Goal: Information Seeking & Learning: Learn about a topic

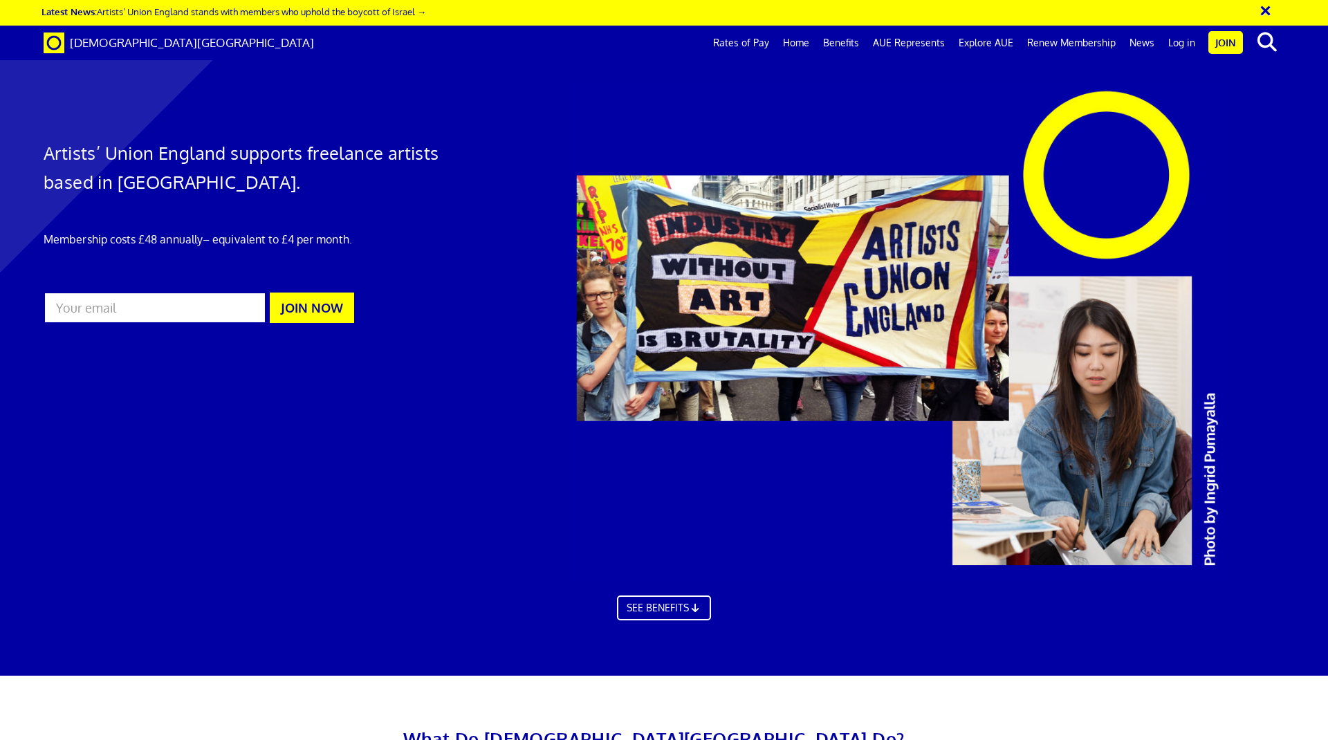
scroll to position [2137, 0]
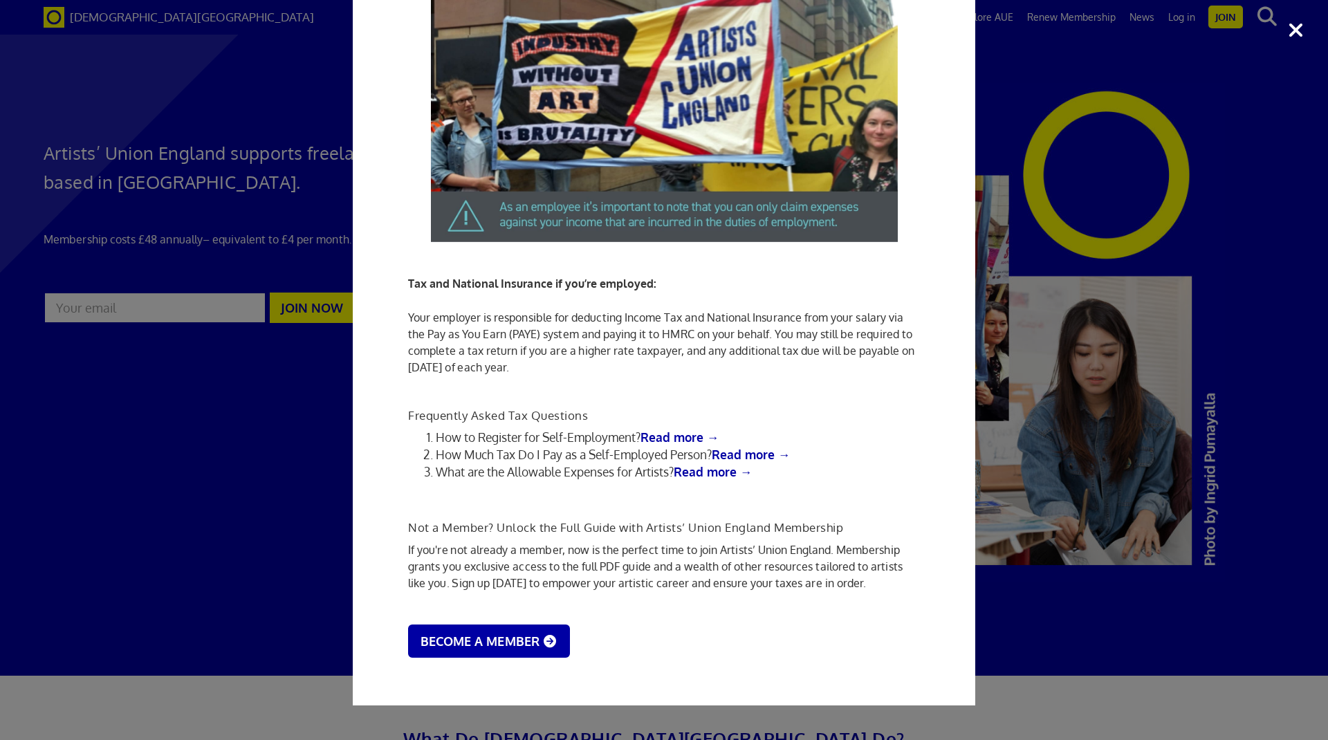
scroll to position [1482, 0]
click at [321, 522] on div "Tax Advice for Artists Are you an artist navigating the complex world of taxes …" at bounding box center [664, 370] width 1328 height 740
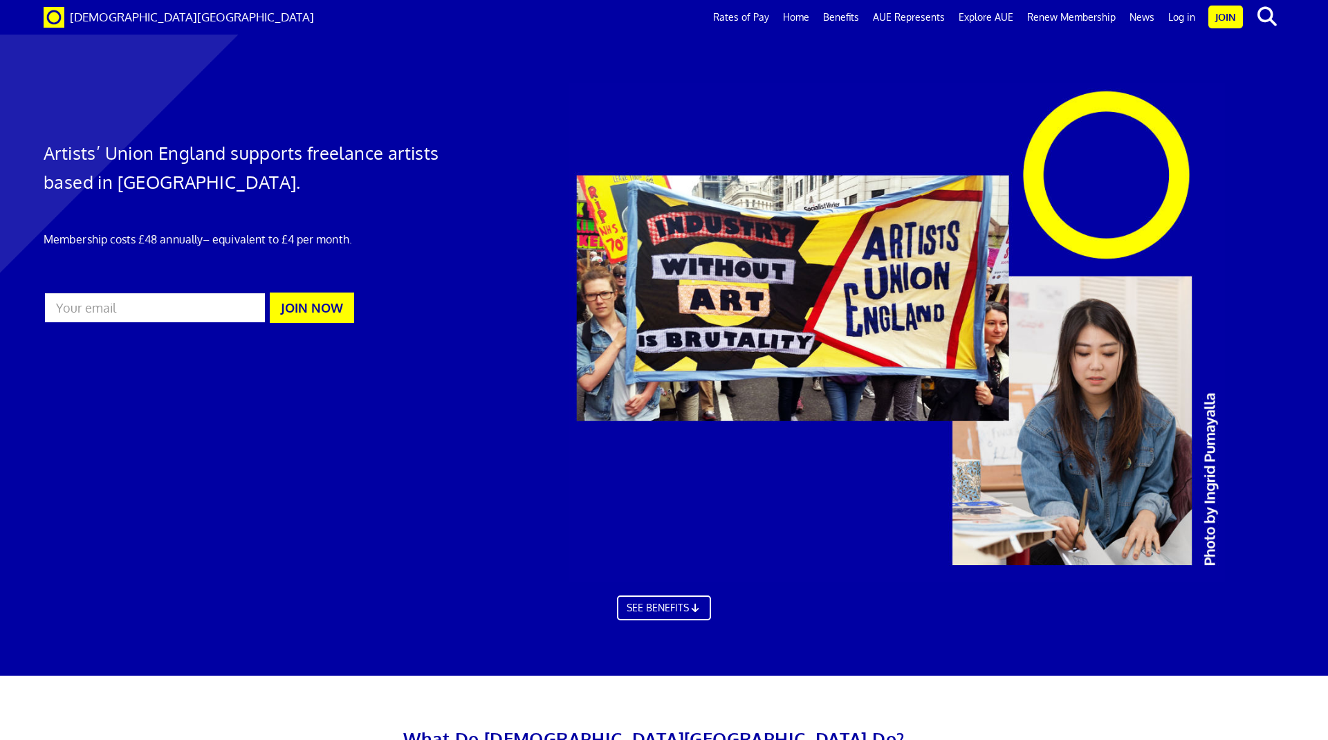
scroll to position [2324, 0]
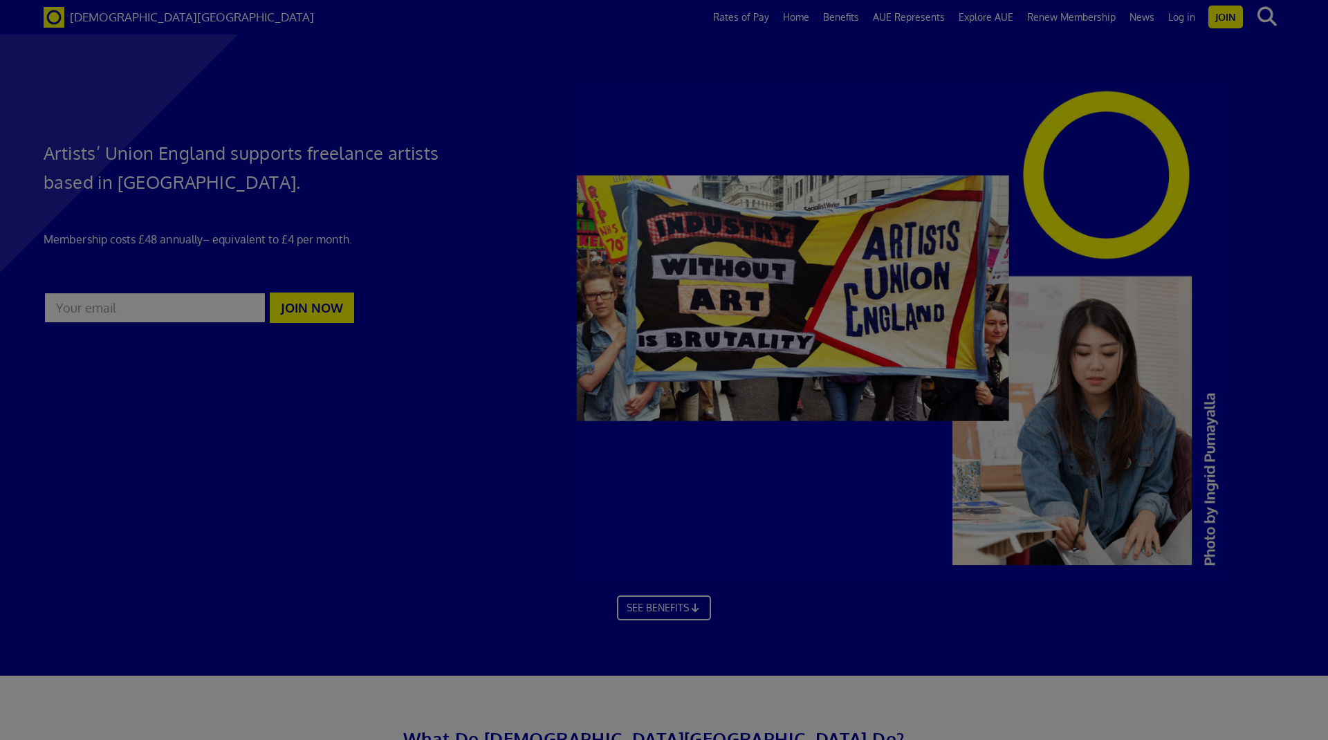
scroll to position [0, 0]
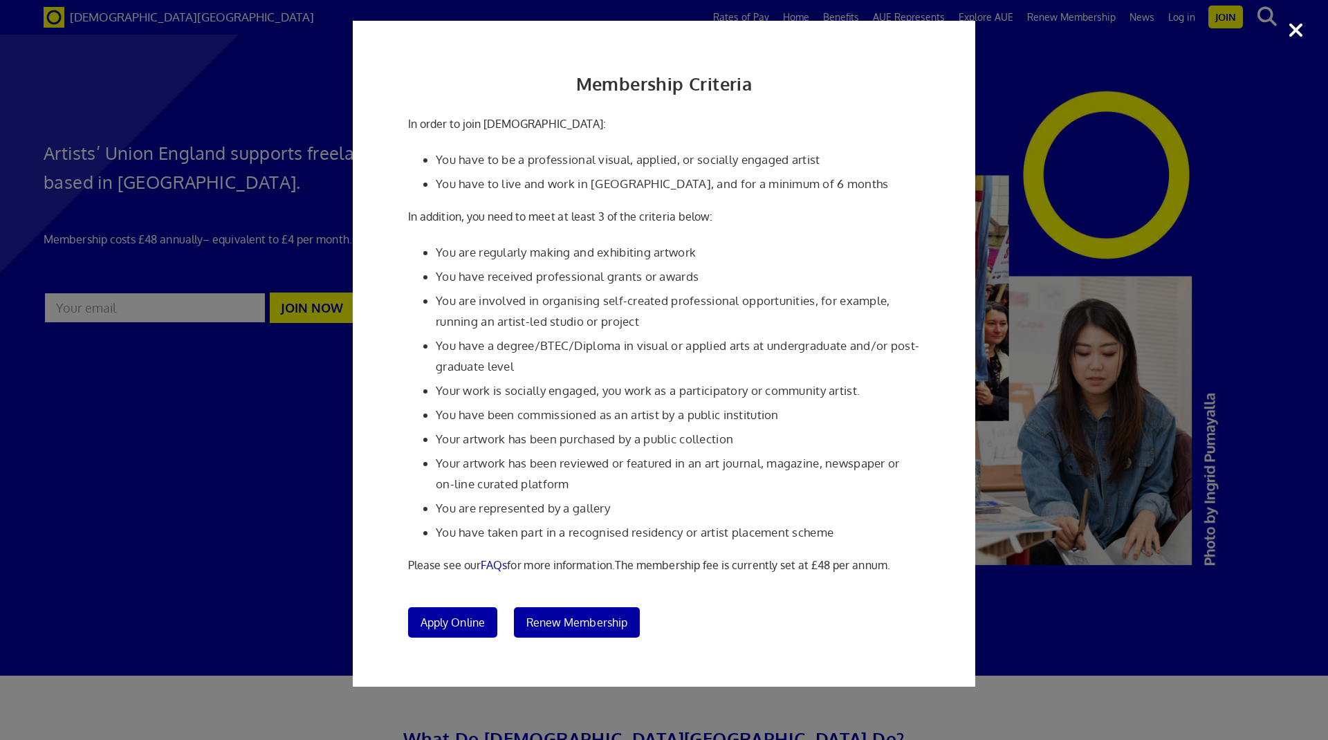
click at [1050, 542] on div "Membership Criteria In order to join Artists' Union England: You have to be a p…" at bounding box center [664, 370] width 1328 height 740
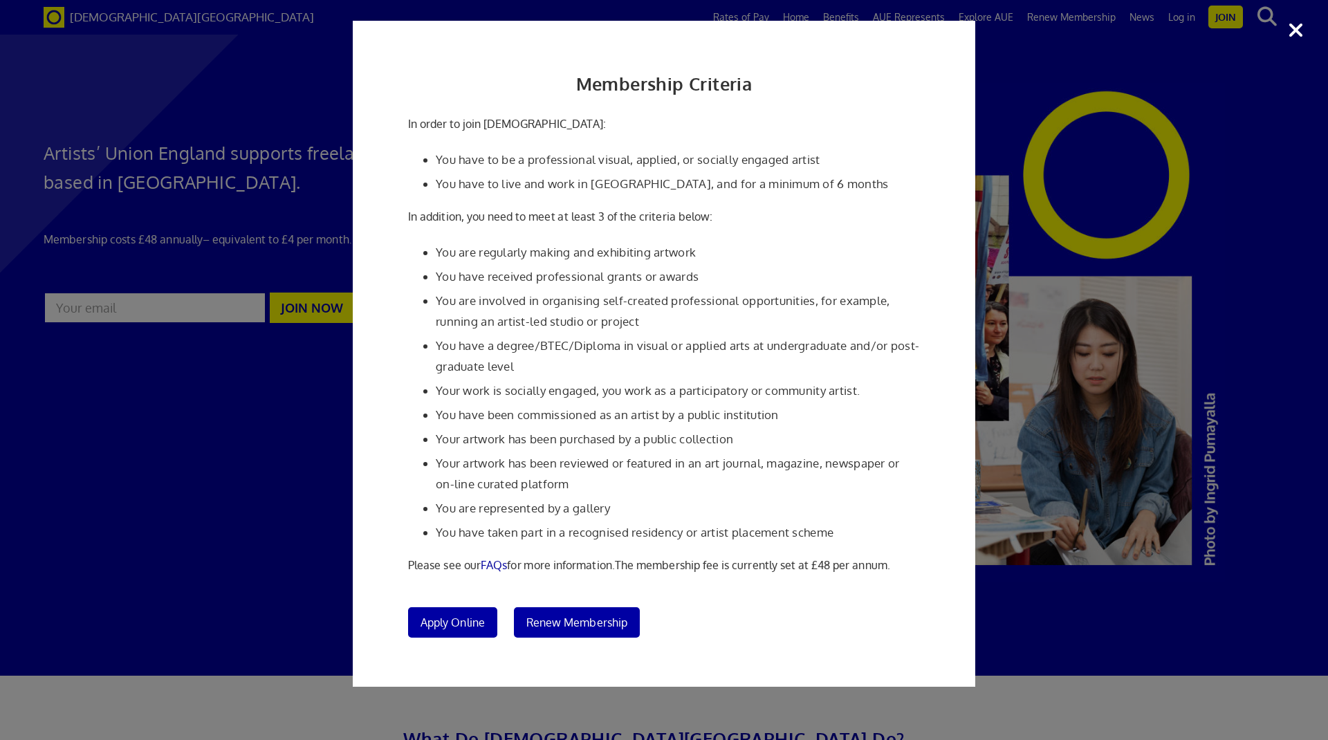
click at [1077, 492] on div "Membership Criteria In order to join Artists' Union England: You have to be a p…" at bounding box center [664, 370] width 1328 height 740
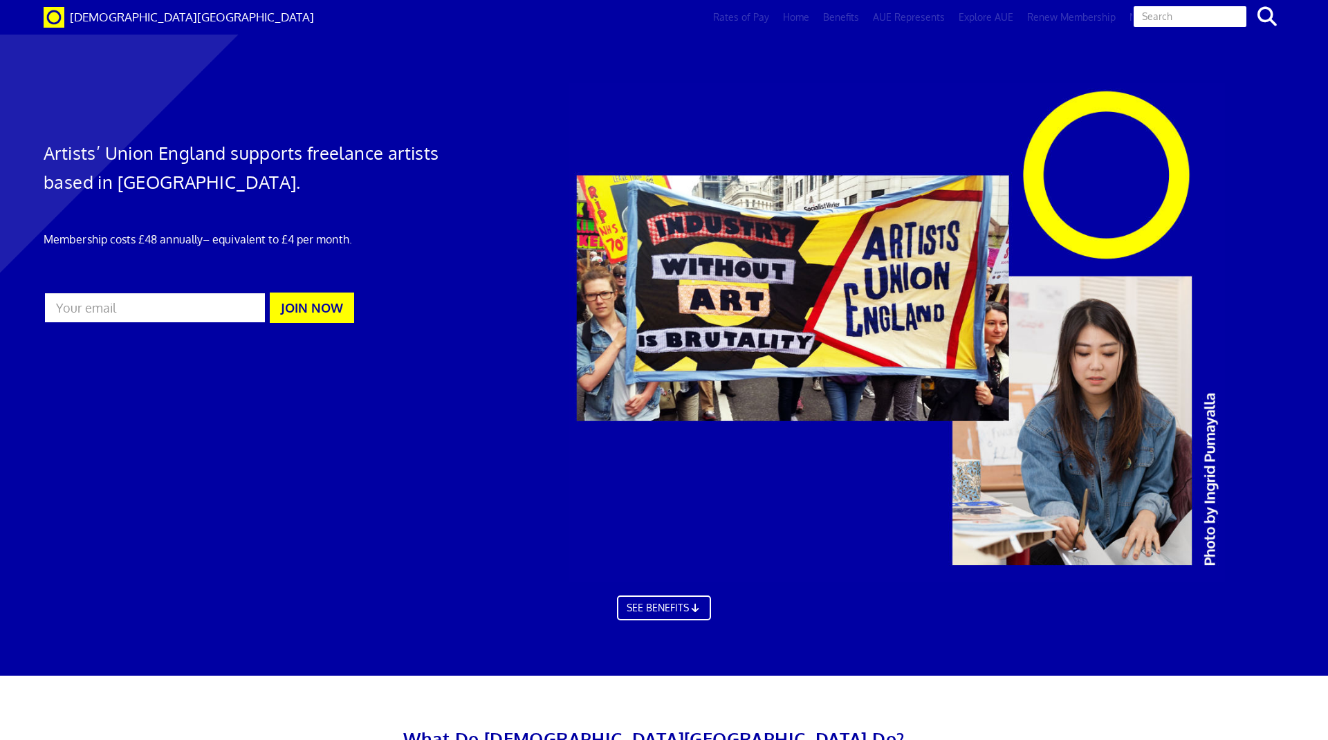
click at [1204, 15] on input "text" at bounding box center [1191, 17] width 116 height 24
type input "insurance"
click at [1246, 2] on button "search" at bounding box center [1267, 16] width 42 height 29
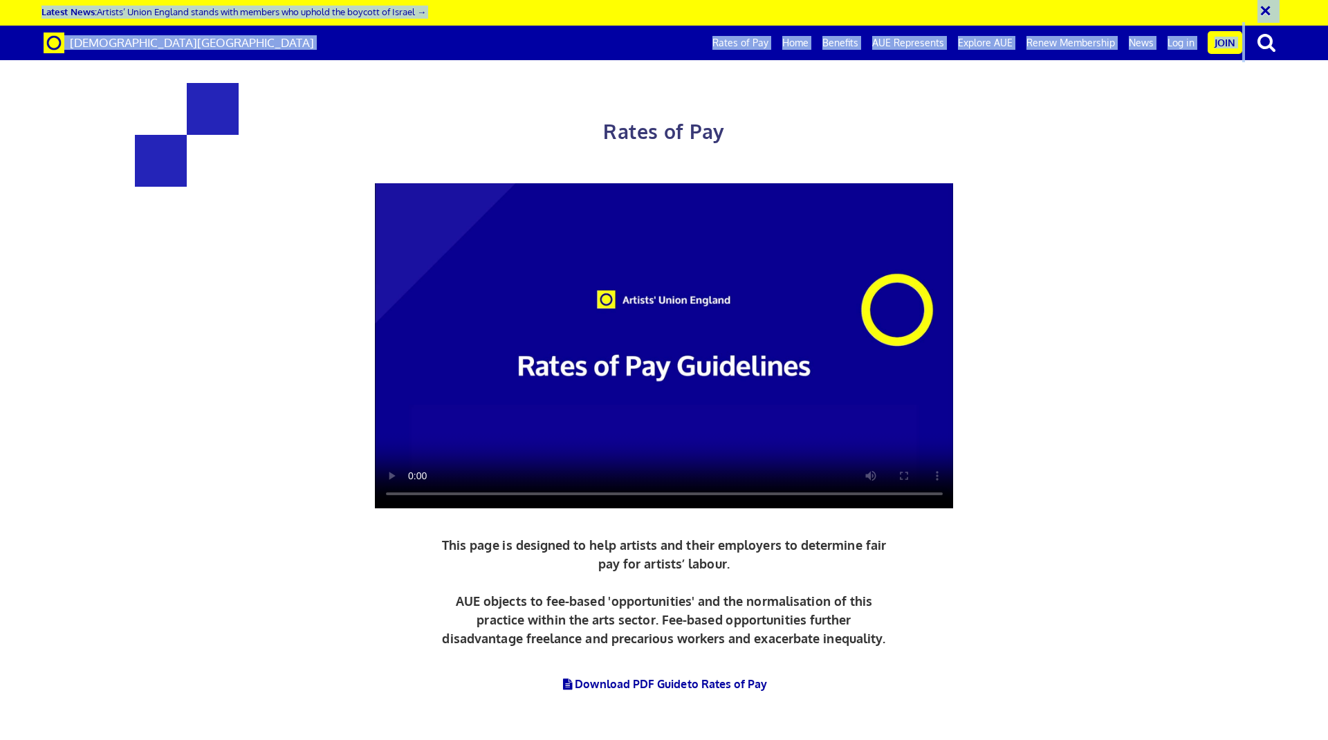
scroll to position [771, 0]
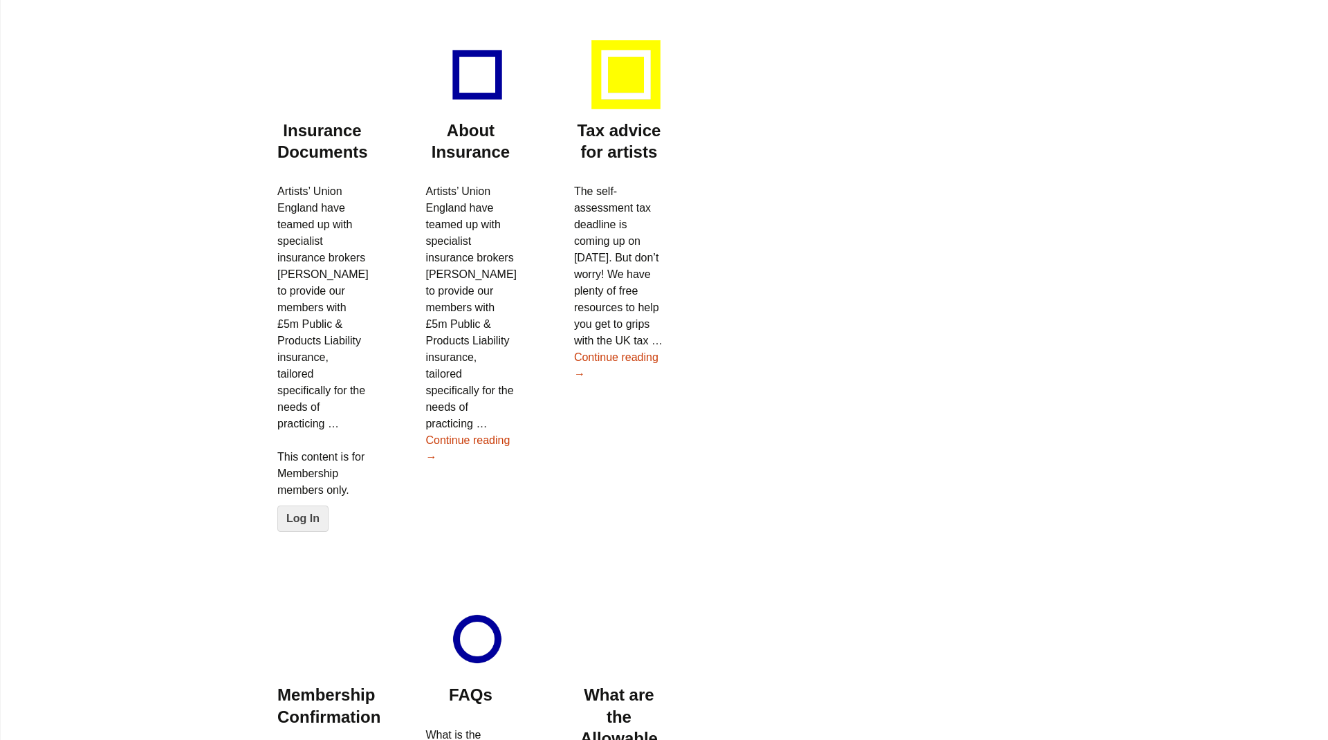
scroll to position [199, 0]
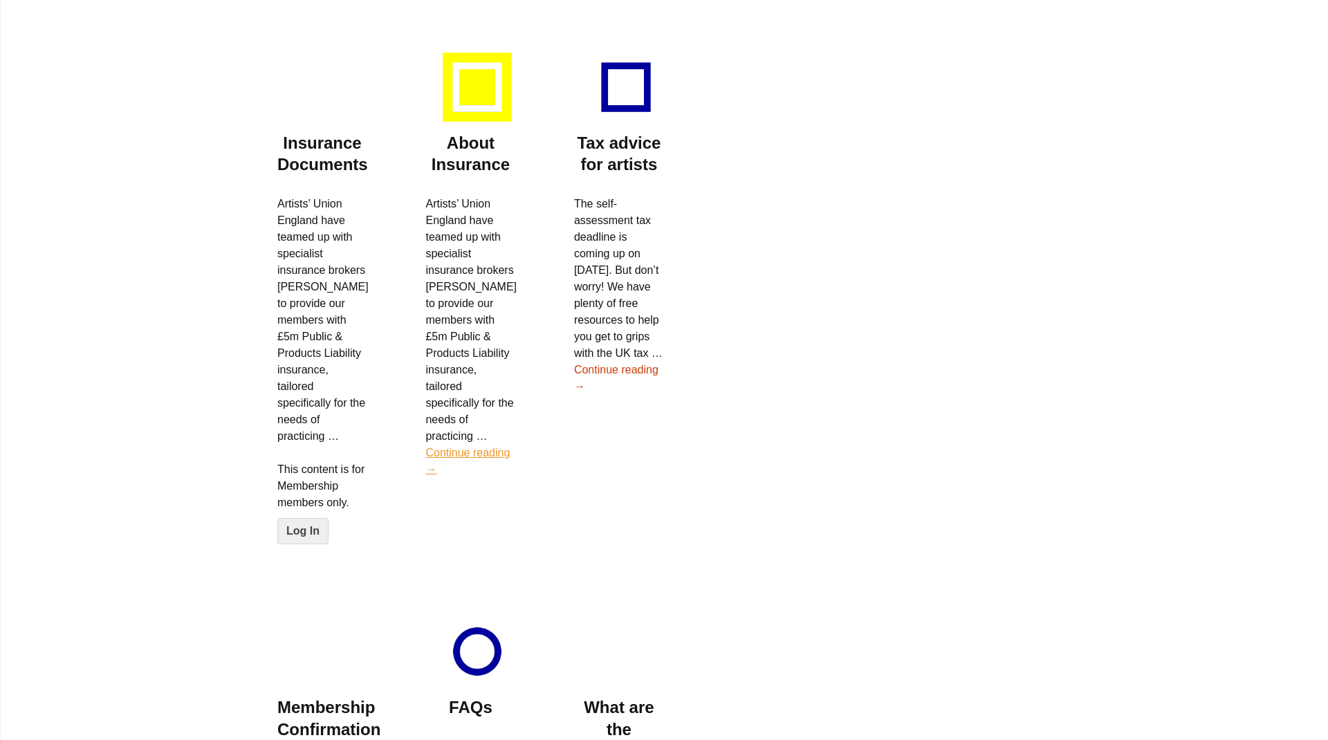
click at [462, 447] on link "Continue reading About Insurance →" at bounding box center [468, 461] width 84 height 28
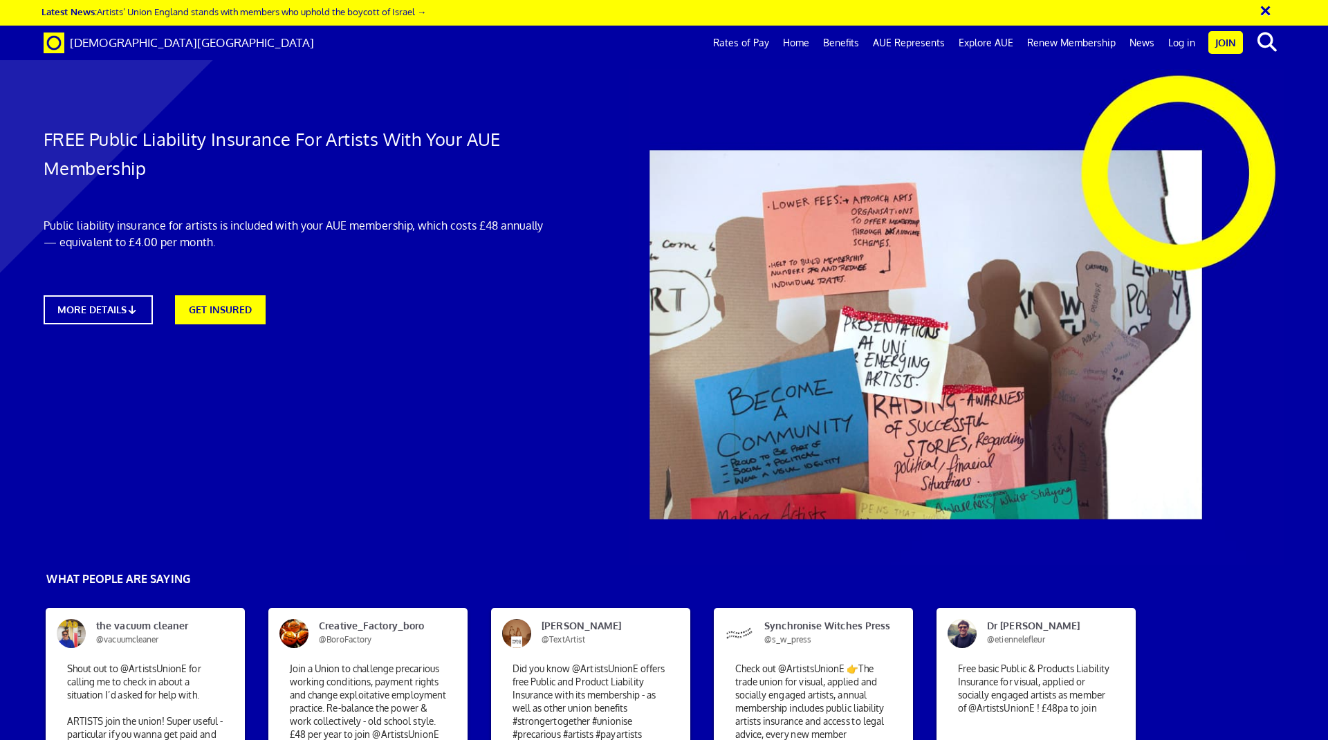
scroll to position [31, 0]
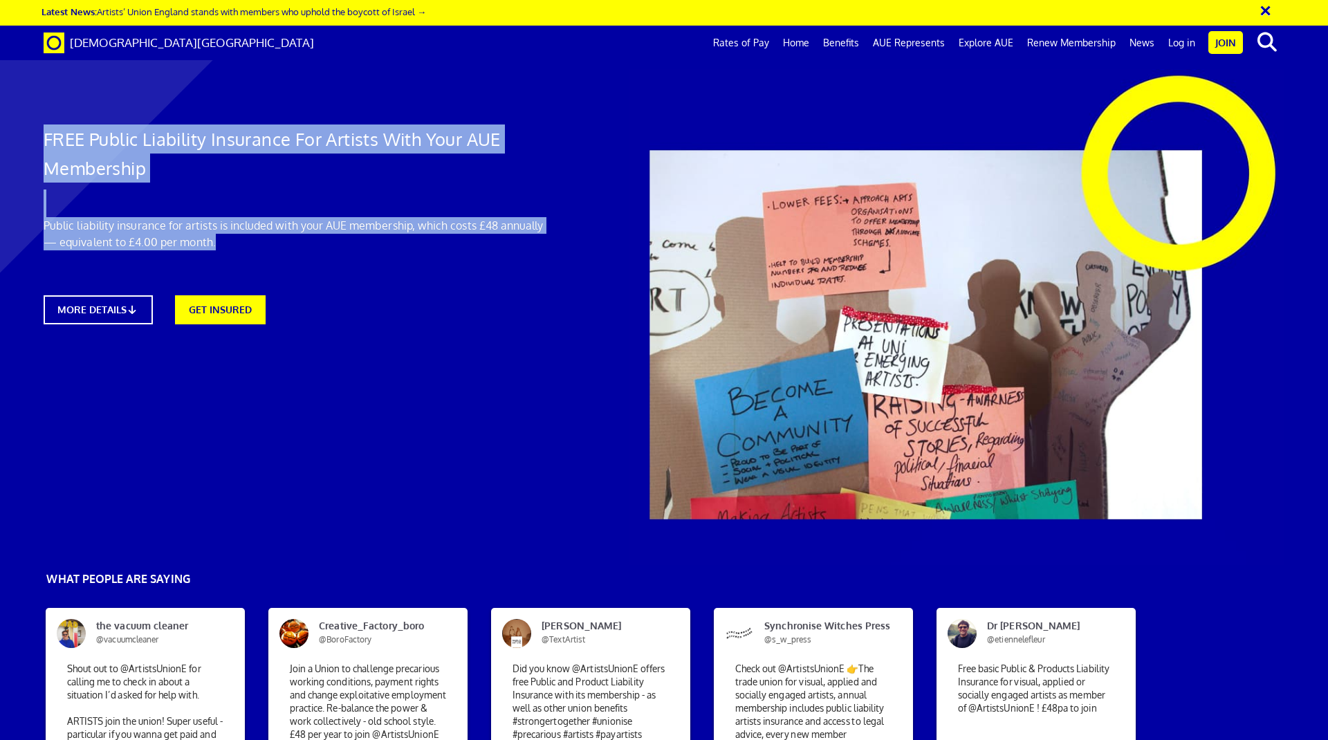
drag, startPoint x: 46, startPoint y: 109, endPoint x: 237, endPoint y: 203, distance: 212.9
click at [237, 203] on div "FREE Public Liability Insurance For Artists With Your AUE Membership Public lia…" at bounding box center [296, 203] width 526 height 269
copy div "FREE Public Liability Insurance For Artists With Your AUE Membership Public lia…"
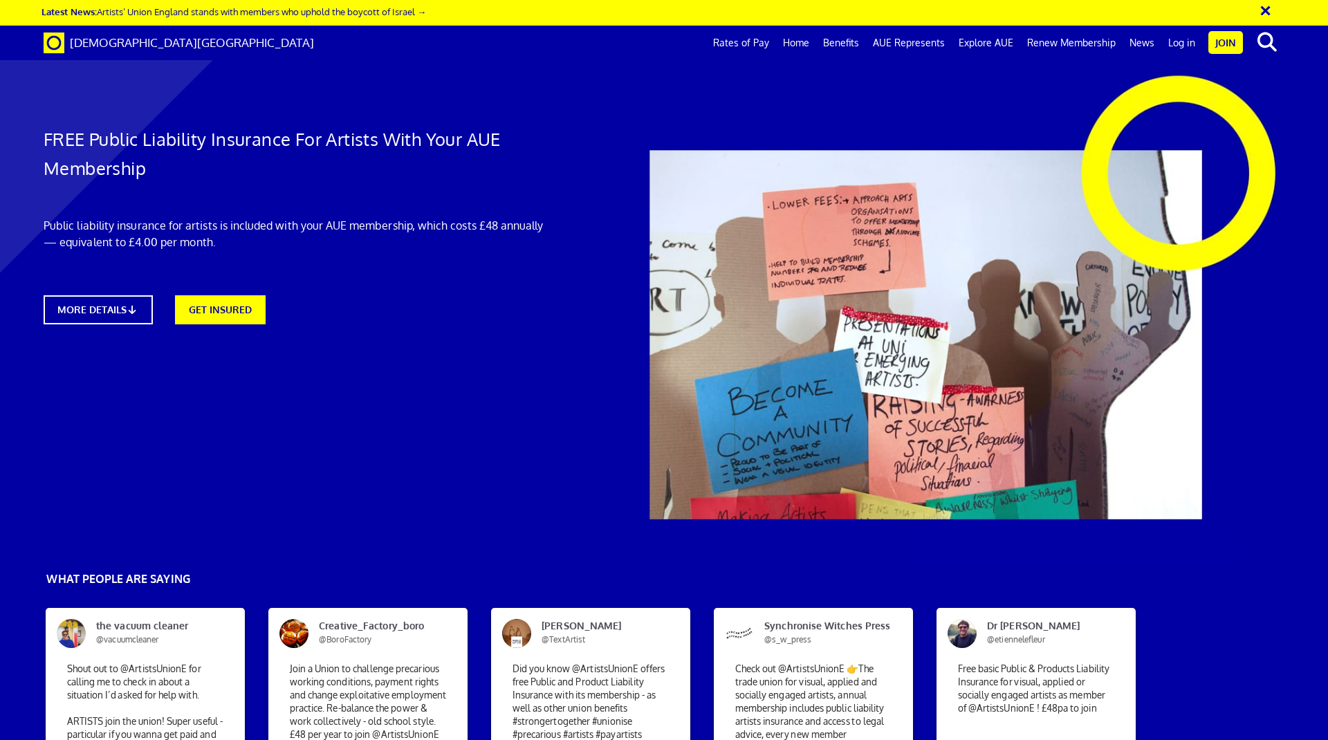
click at [212, 150] on h1 "FREE Public Liability Insurance For Artists With Your AUE Membership" at bounding box center [296, 154] width 505 height 58
drag, startPoint x: 664, startPoint y: 300, endPoint x: 739, endPoint y: 451, distance: 168.6
drag, startPoint x: 724, startPoint y: 508, endPoint x: 680, endPoint y: 309, distance: 204.0
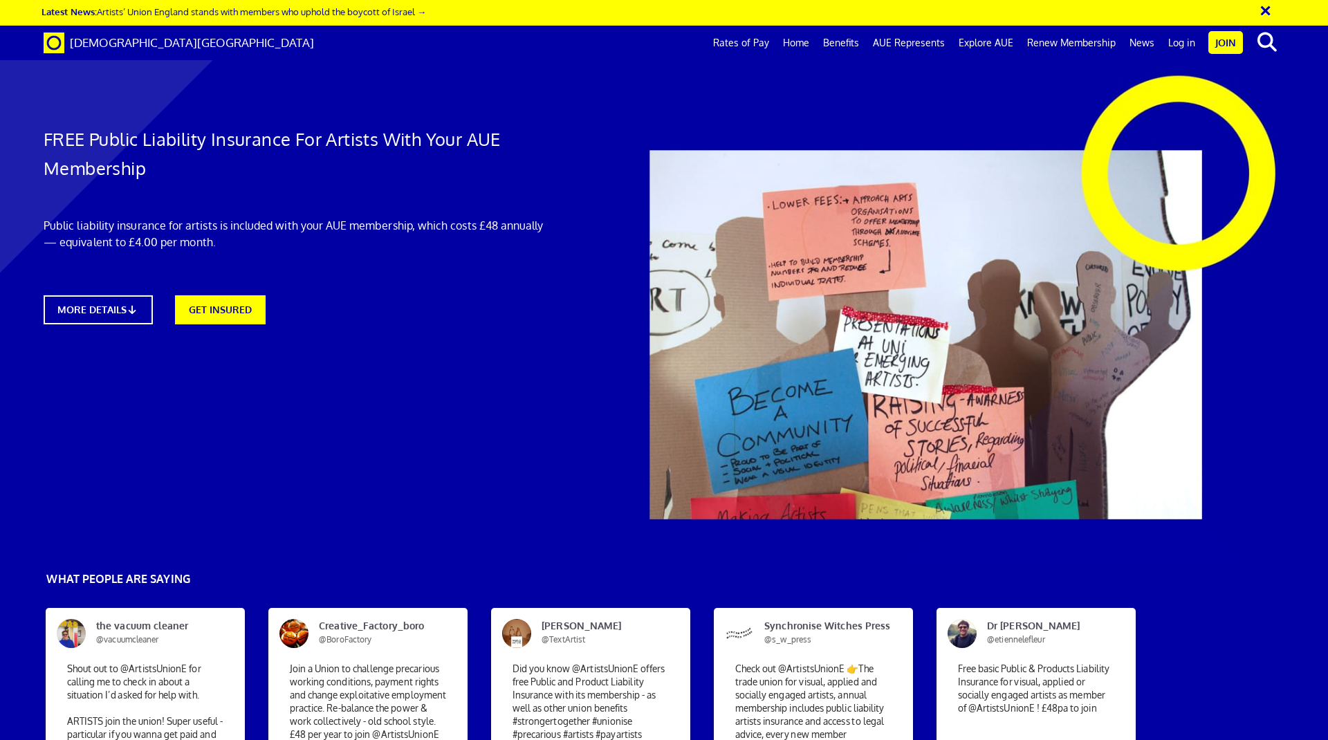
drag, startPoint x: 664, startPoint y: 326, endPoint x: 852, endPoint y: 342, distance: 188.9
drag, startPoint x: 846, startPoint y: 345, endPoint x: 664, endPoint y: 332, distance: 182.4
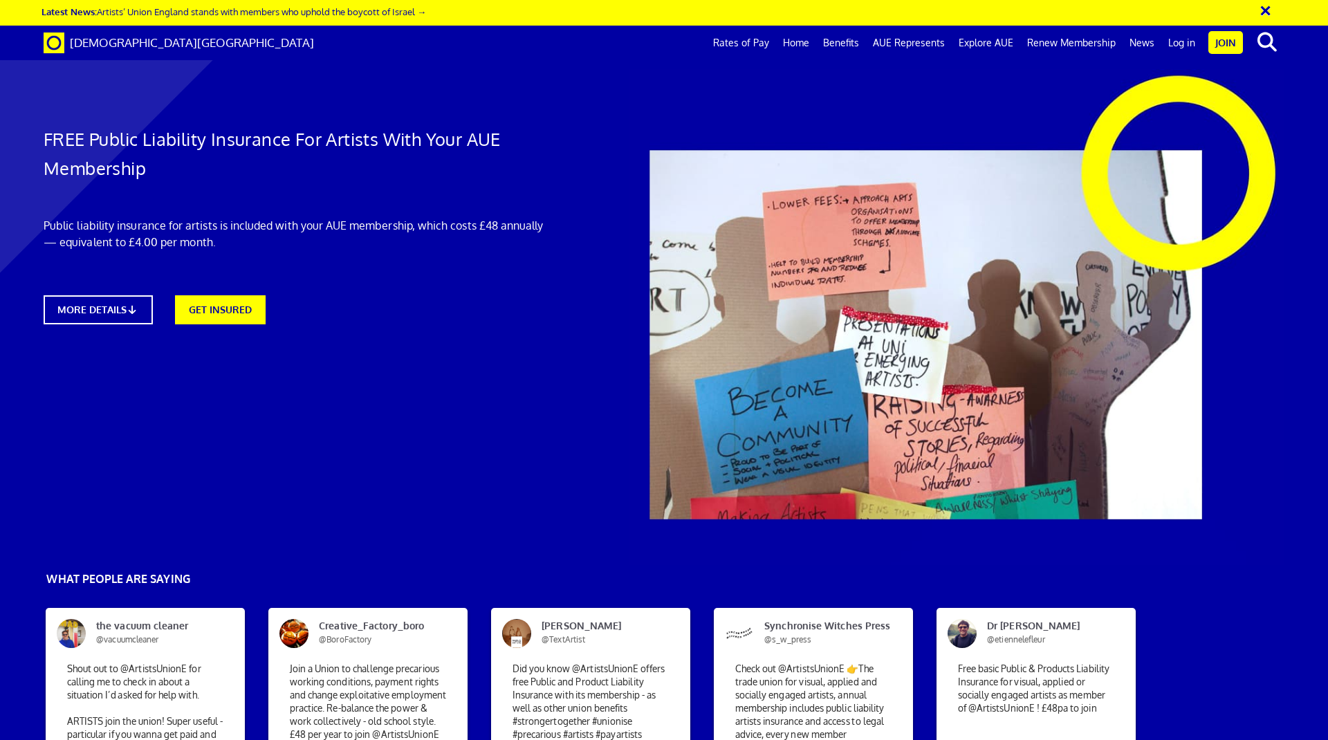
copy p "As a member of Artists’ Union England, you automatically get £5m Public & Produ…"
drag, startPoint x: 669, startPoint y: 460, endPoint x: 735, endPoint y: 474, distance: 67.2
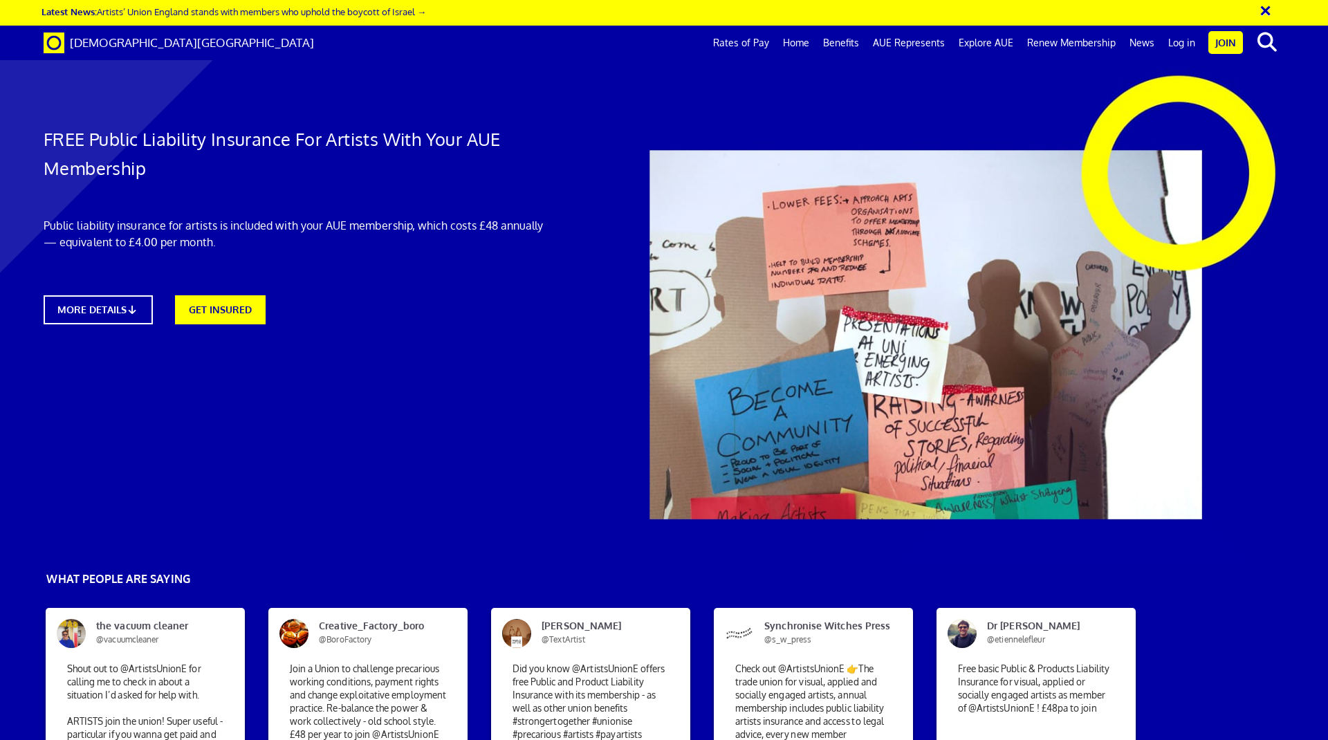
copy p "Your insurance means that should the worst happen while working as an artist, h…"
